Goal: Find specific page/section: Find specific page/section

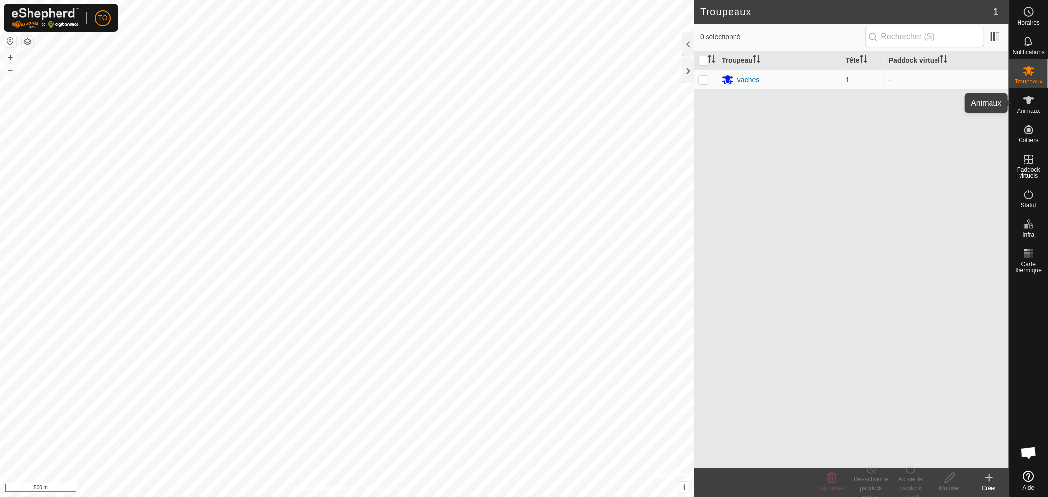
click at [1031, 95] on icon at bounding box center [1029, 100] width 12 height 12
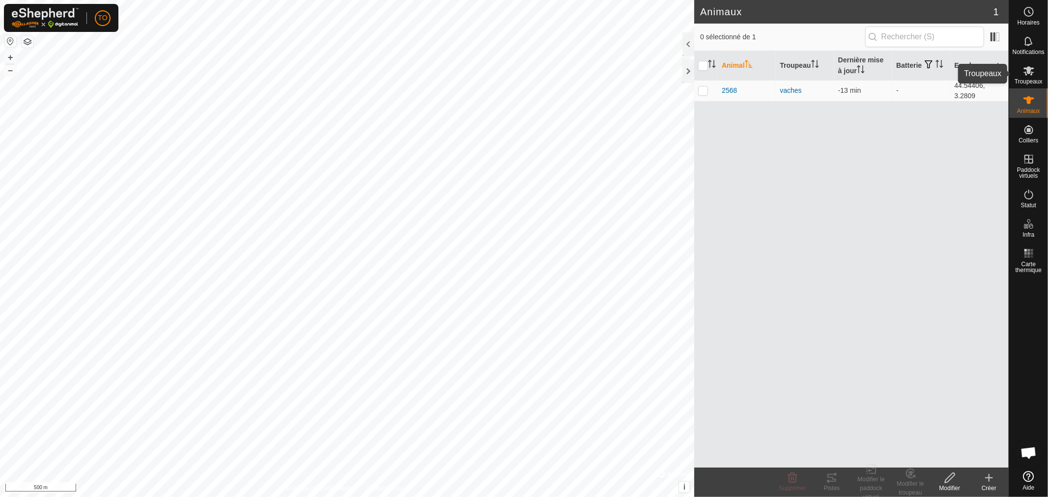
click at [1030, 80] on span "Troupeaux" at bounding box center [1029, 82] width 28 height 6
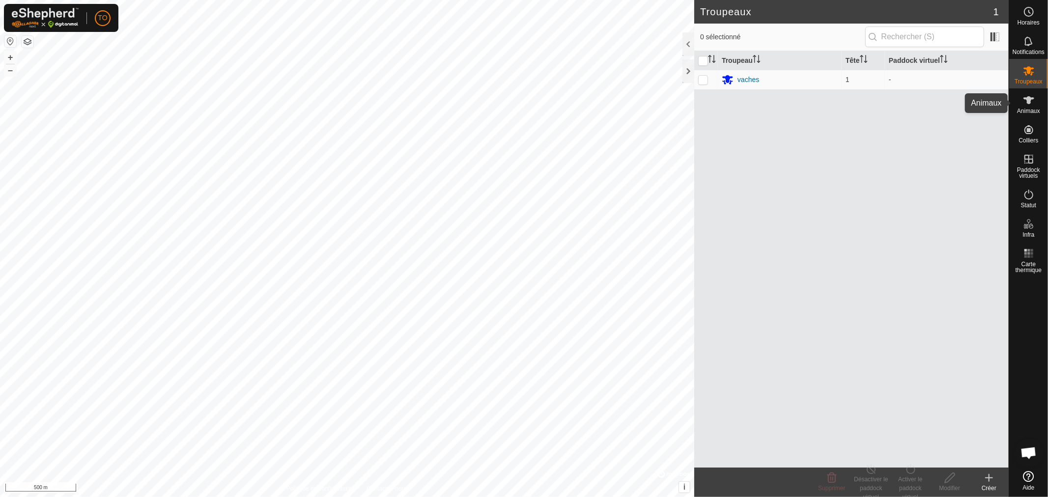
click at [1036, 100] on es-animals-svg-icon at bounding box center [1029, 100] width 18 height 16
